Goal: Task Accomplishment & Management: Complete application form

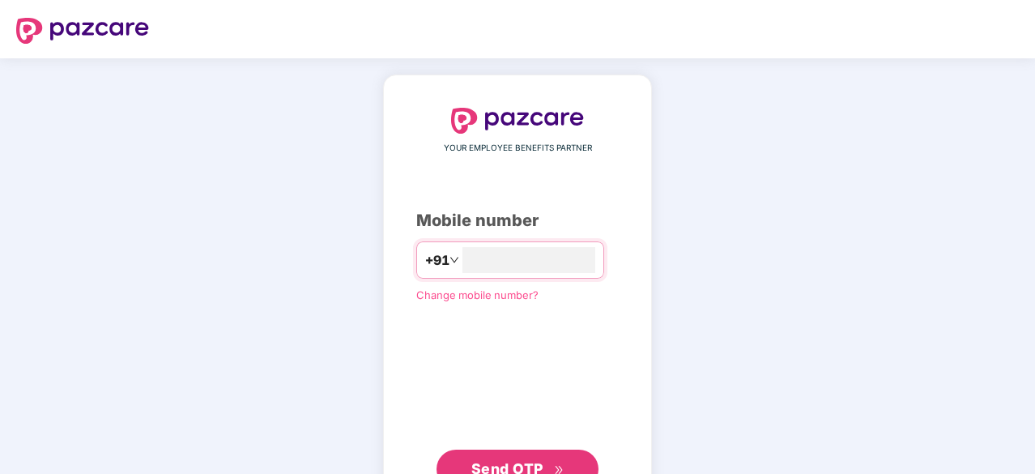
scroll to position [62, 0]
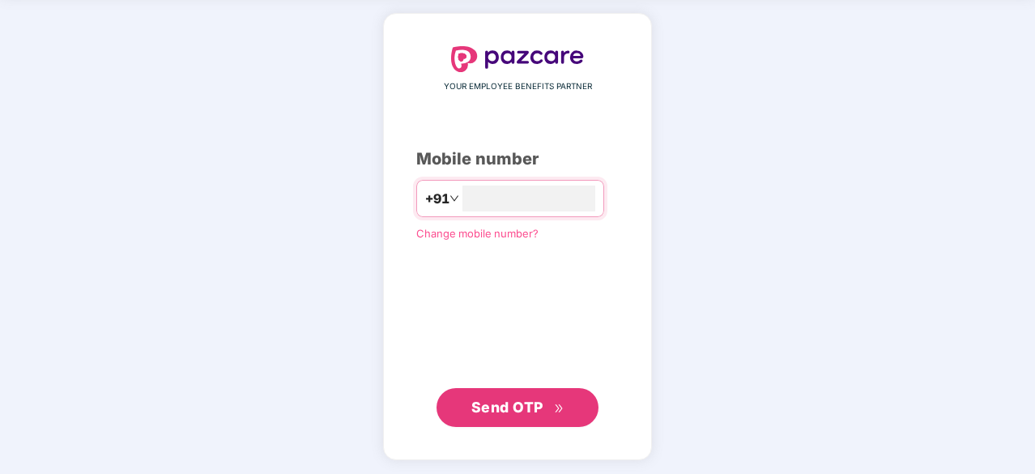
type input "**********"
